Goal: Task Accomplishment & Management: Manage account settings

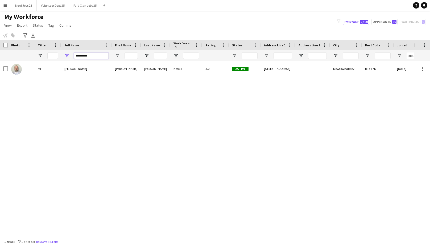
click at [80, 54] on input "*********" at bounding box center [91, 55] width 35 height 6
type input "****"
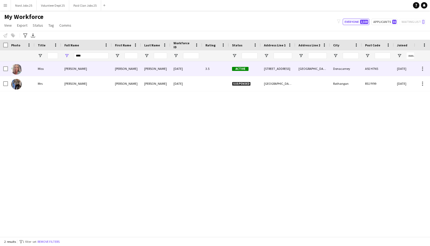
click at [103, 73] on div "[PERSON_NAME]" at bounding box center [86, 68] width 51 height 15
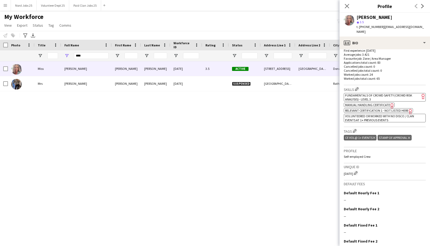
scroll to position [167, 0]
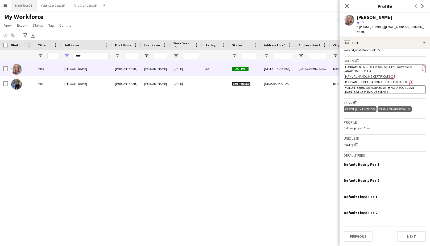
click at [20, 5] on button "Nord Jobs 25 Close" at bounding box center [24, 5] width 26 height 10
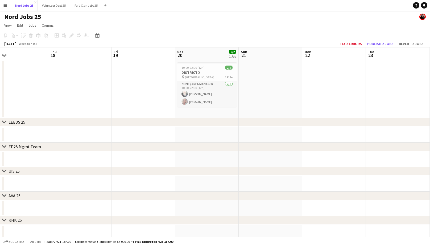
scroll to position [0, 215]
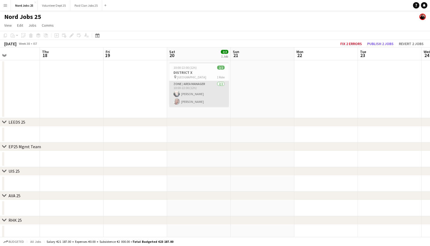
click at [189, 101] on app-card-role "Zone / Area Manager [DATE] 10:00-22:00 (12h) [PERSON_NAME] [PERSON_NAME]" at bounding box center [199, 94] width 60 height 26
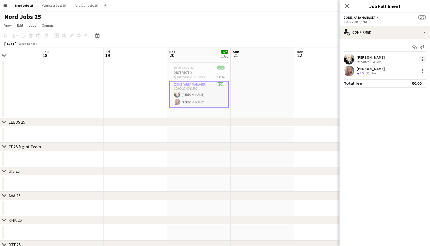
click at [423, 59] on div at bounding box center [423, 59] width 6 height 6
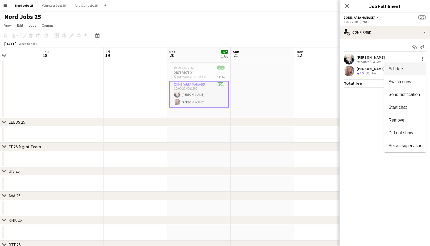
click at [410, 69] on span "Edit fee" at bounding box center [405, 69] width 33 height 5
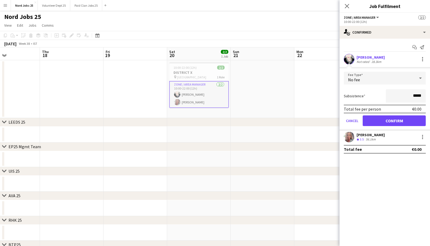
click at [216, 95] on app-card-role "Zone / Area Manager [DATE] 10:00-22:00 (12h) [PERSON_NAME] [PERSON_NAME]" at bounding box center [199, 94] width 60 height 27
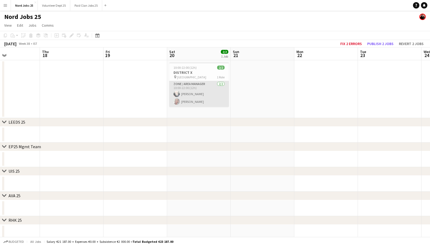
click at [214, 101] on app-card-role "Zone / Area Manager [DATE] 10:00-22:00 (12h) [PERSON_NAME] [PERSON_NAME]" at bounding box center [199, 94] width 60 height 26
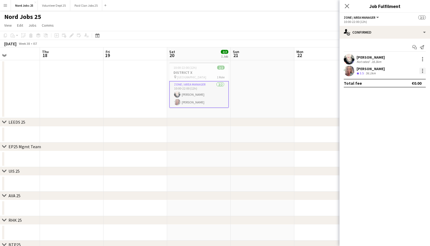
click at [423, 72] on div at bounding box center [423, 71] width 6 height 6
click at [410, 79] on span "Edit fee" at bounding box center [405, 80] width 33 height 5
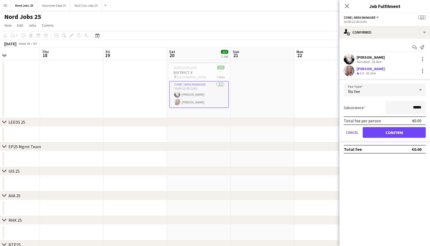
click at [366, 170] on mat-expansion-panel "check Confirmed Start chat Send notification [PERSON_NAME] Not rated 28.3km [PE…" at bounding box center [385, 142] width 91 height 207
click at [210, 71] on h3 "DISTRICT X" at bounding box center [199, 72] width 60 height 5
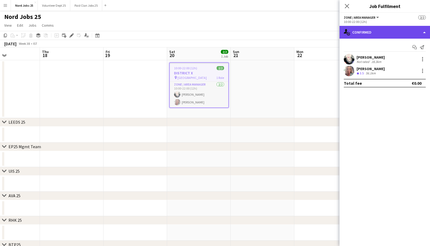
click at [354, 34] on div "single-neutral-actions-check-2 Confirmed" at bounding box center [385, 32] width 91 height 13
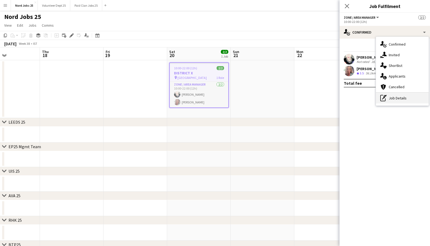
click at [385, 99] on icon "pen-write" at bounding box center [384, 98] width 6 height 6
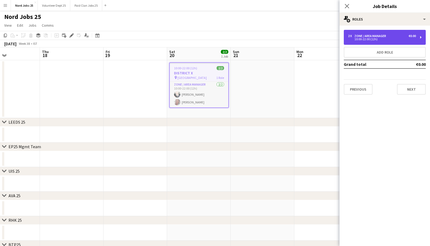
click at [379, 36] on div "Zone / Area Manager" at bounding box center [372, 36] width 34 height 4
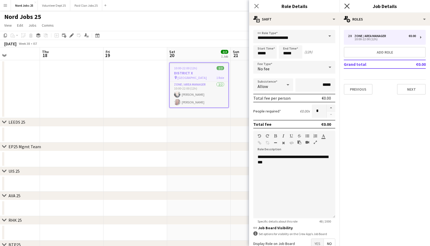
click at [345, 6] on icon "Close pop-in" at bounding box center [347, 5] width 5 height 5
